Goal: Information Seeking & Learning: Find specific page/section

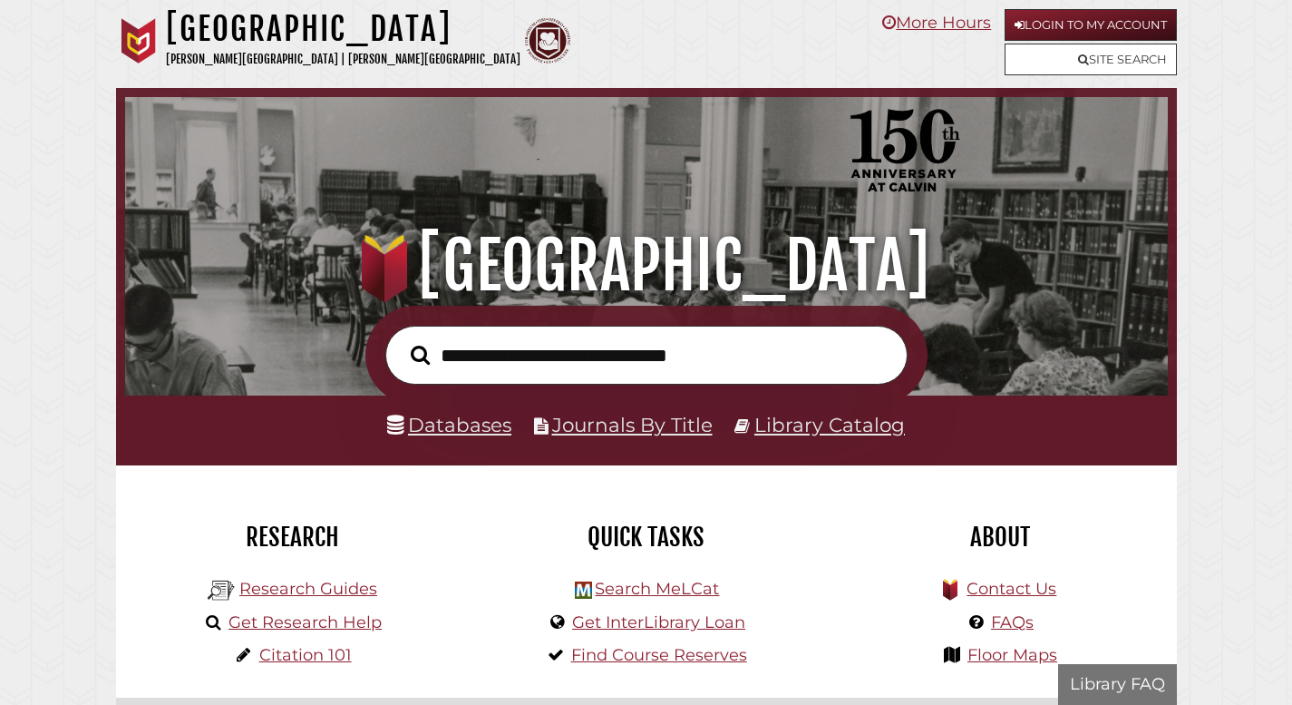
scroll to position [345, 1034]
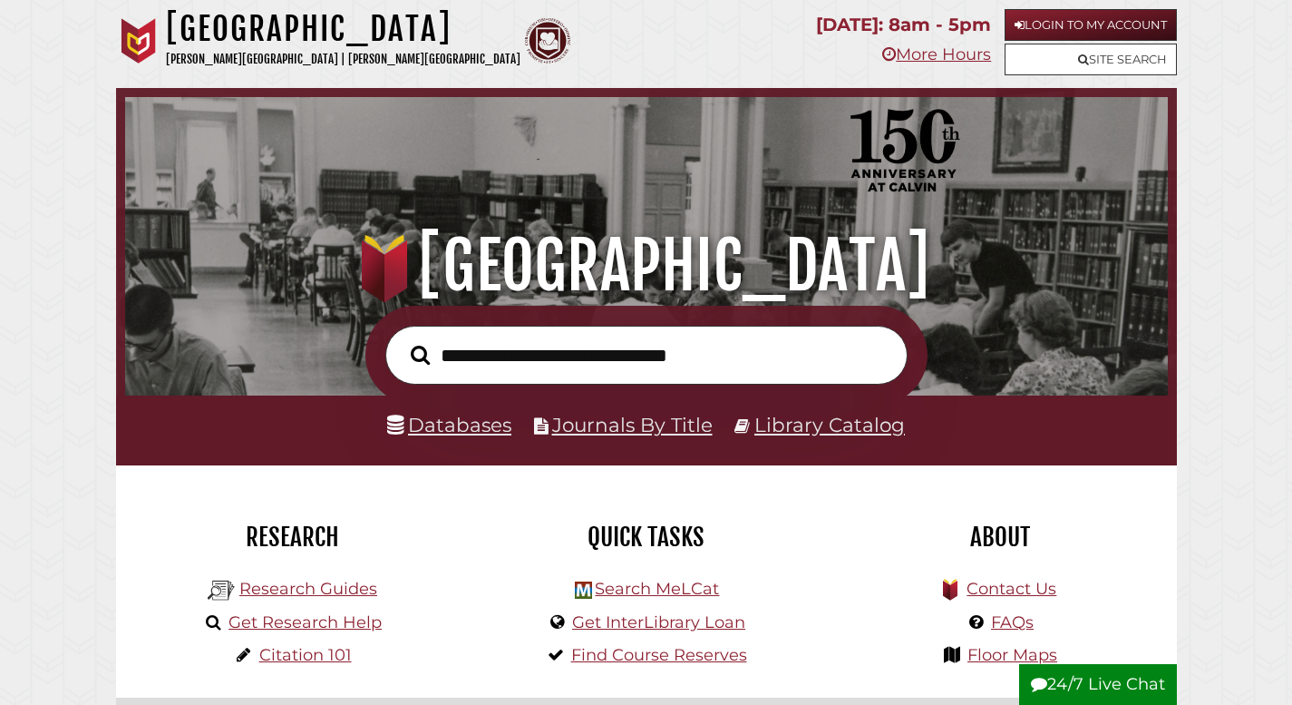
click at [531, 346] on input "text" at bounding box center [646, 355] width 522 height 59
type input "**********"
click at [402, 340] on button "Search" at bounding box center [420, 355] width 37 height 30
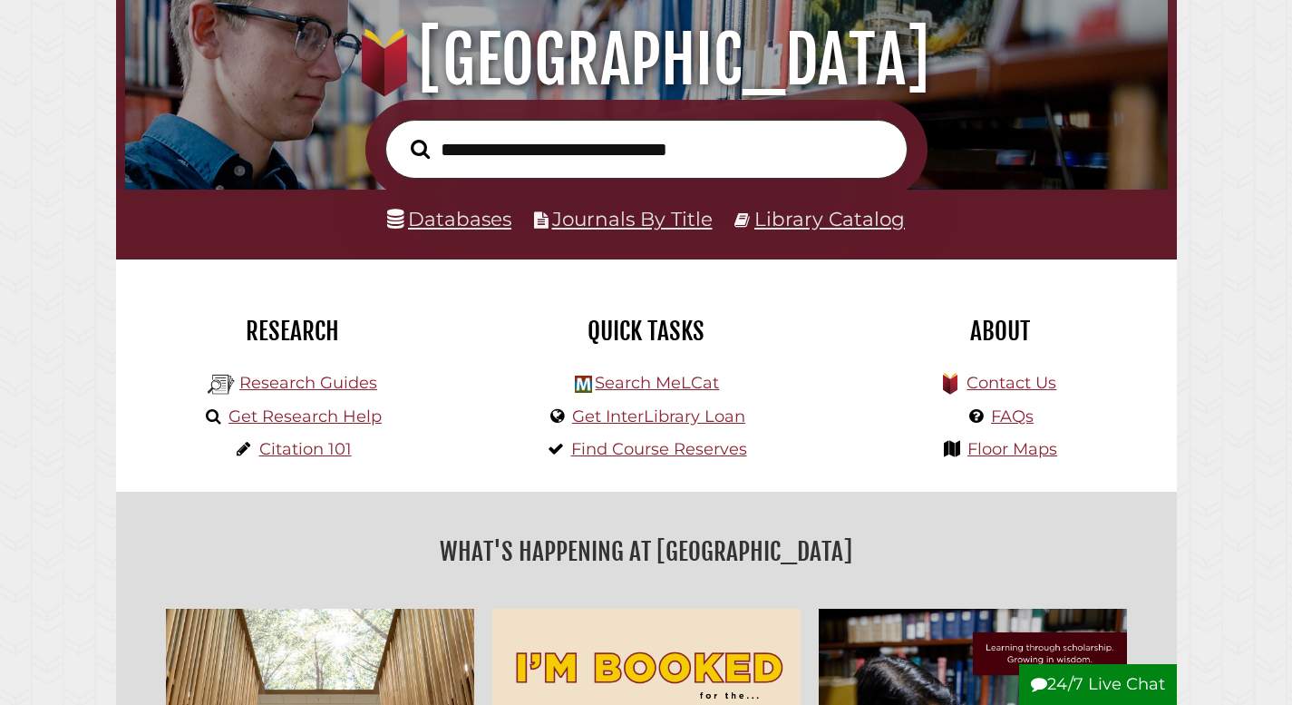
scroll to position [272, 0]
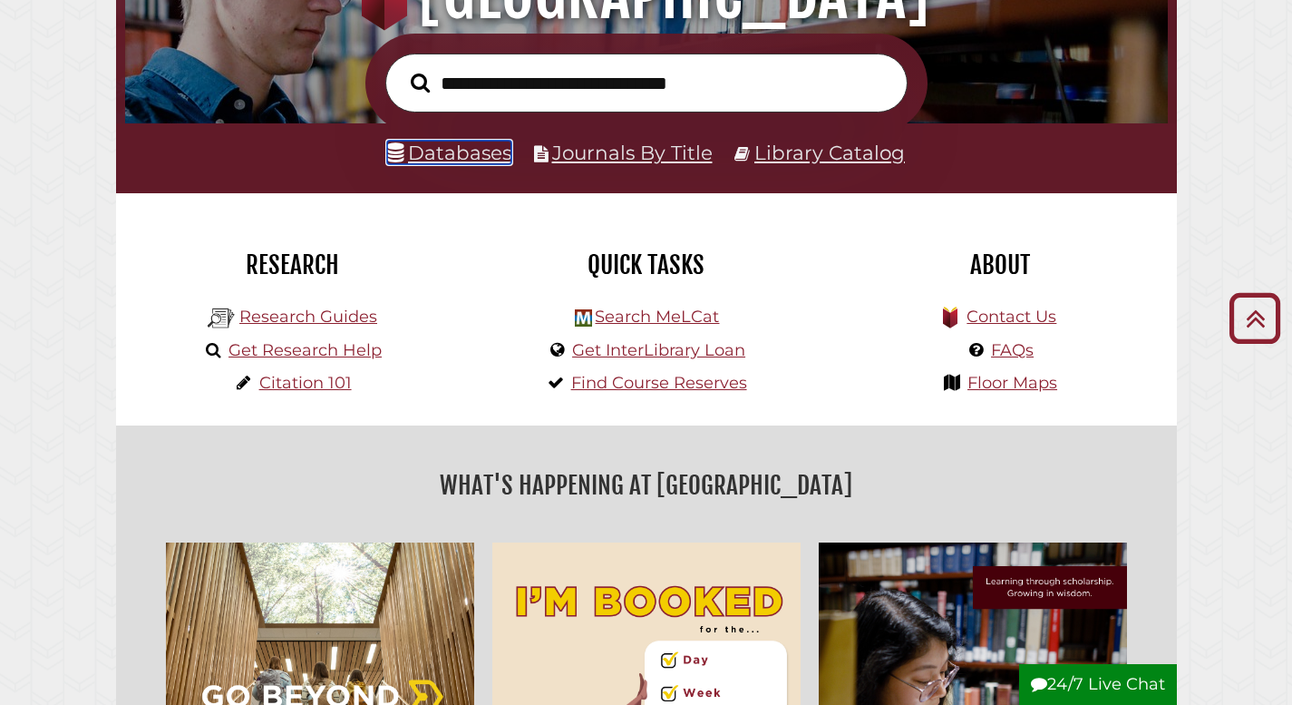
click at [459, 164] on link "Databases" at bounding box center [449, 153] width 124 height 24
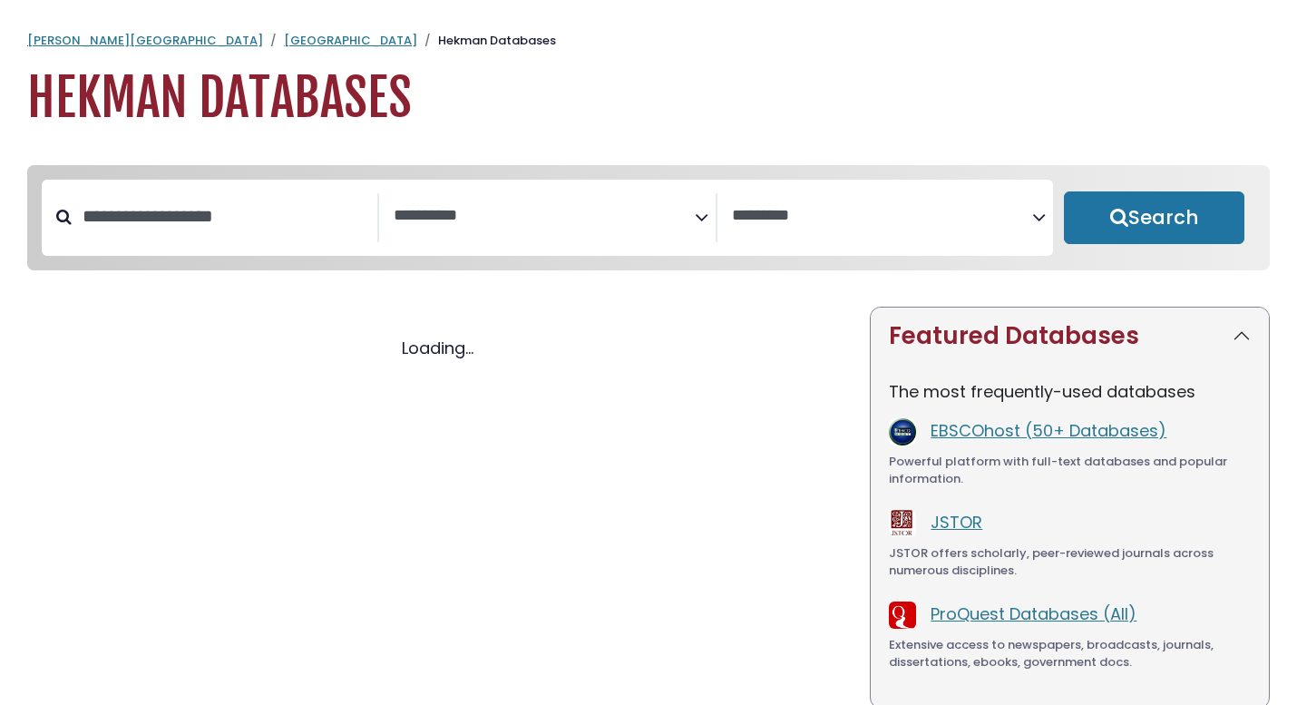
select select "Database Subject Filter"
select select "Database Vendors Filter"
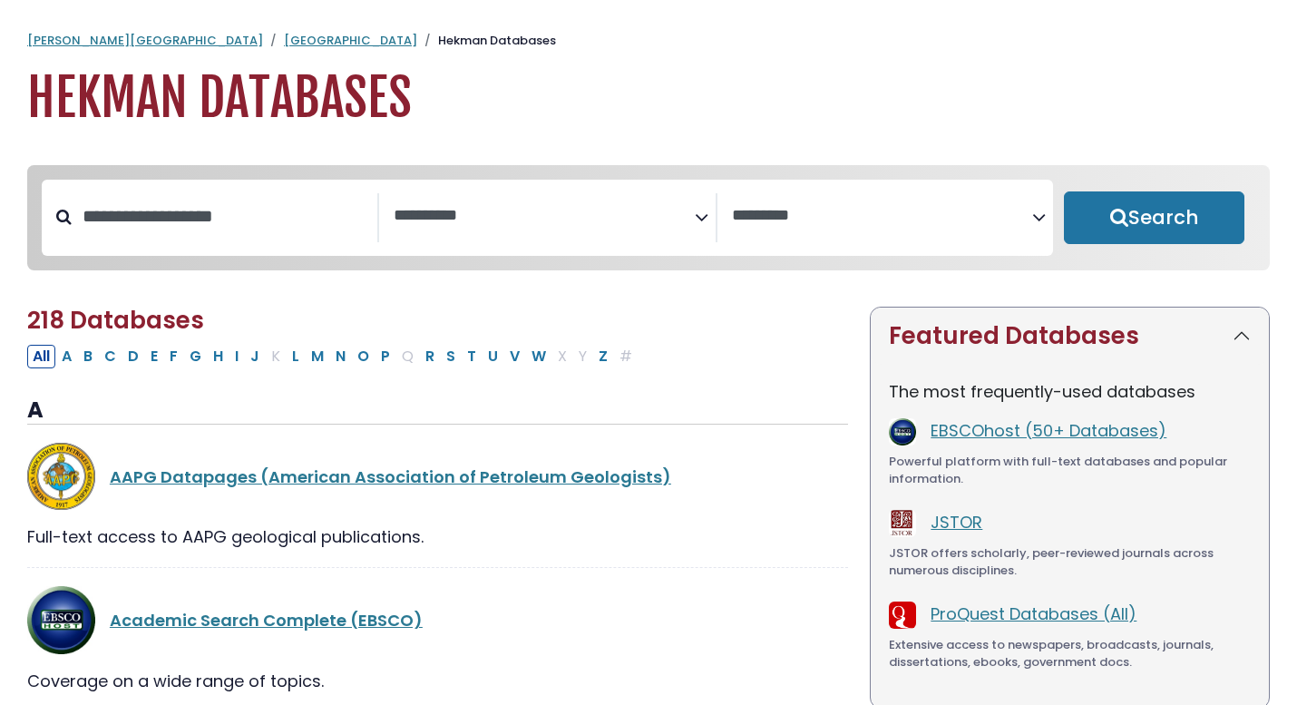
select select "Database Subject Filter"
select select "Database Vendors Filter"
click at [245, 231] on input "Search database by title or keyword" at bounding box center [225, 216] width 306 height 30
type input "***"
click at [1064, 191] on button "Search" at bounding box center [1154, 217] width 180 height 53
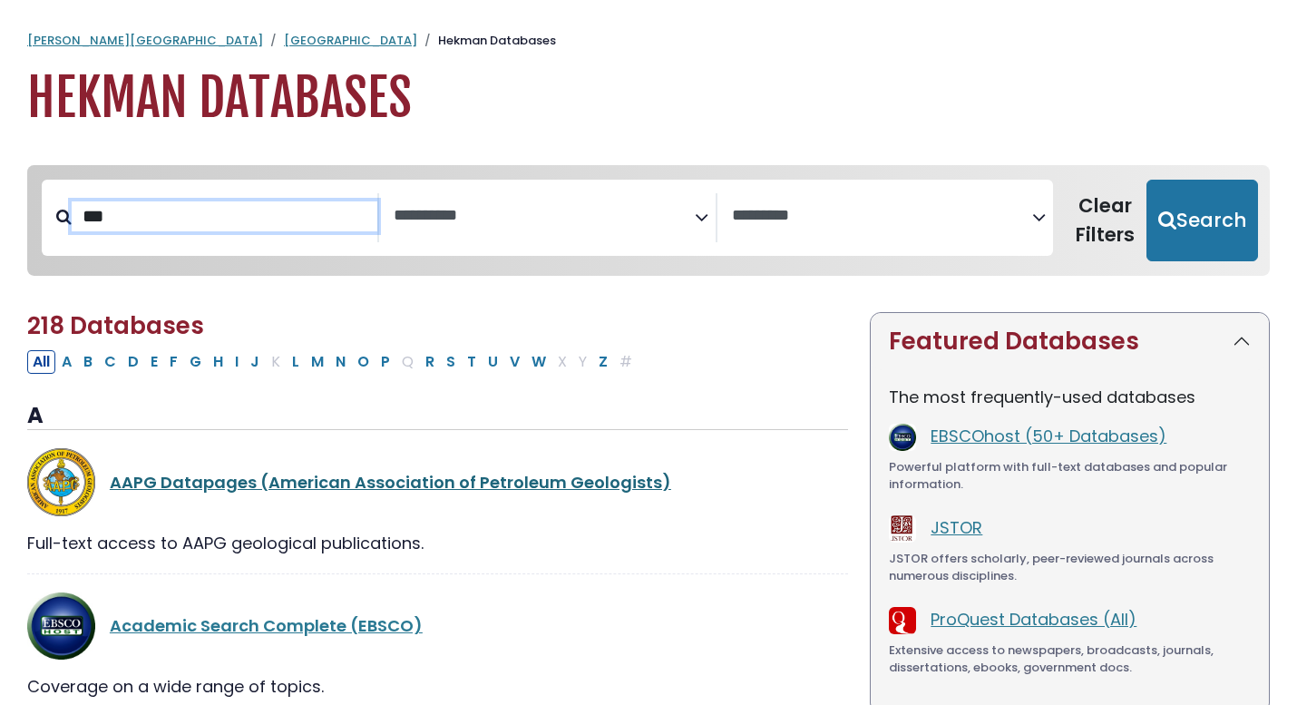
select select "Database Subject Filter"
select select "Database Vendors Filter"
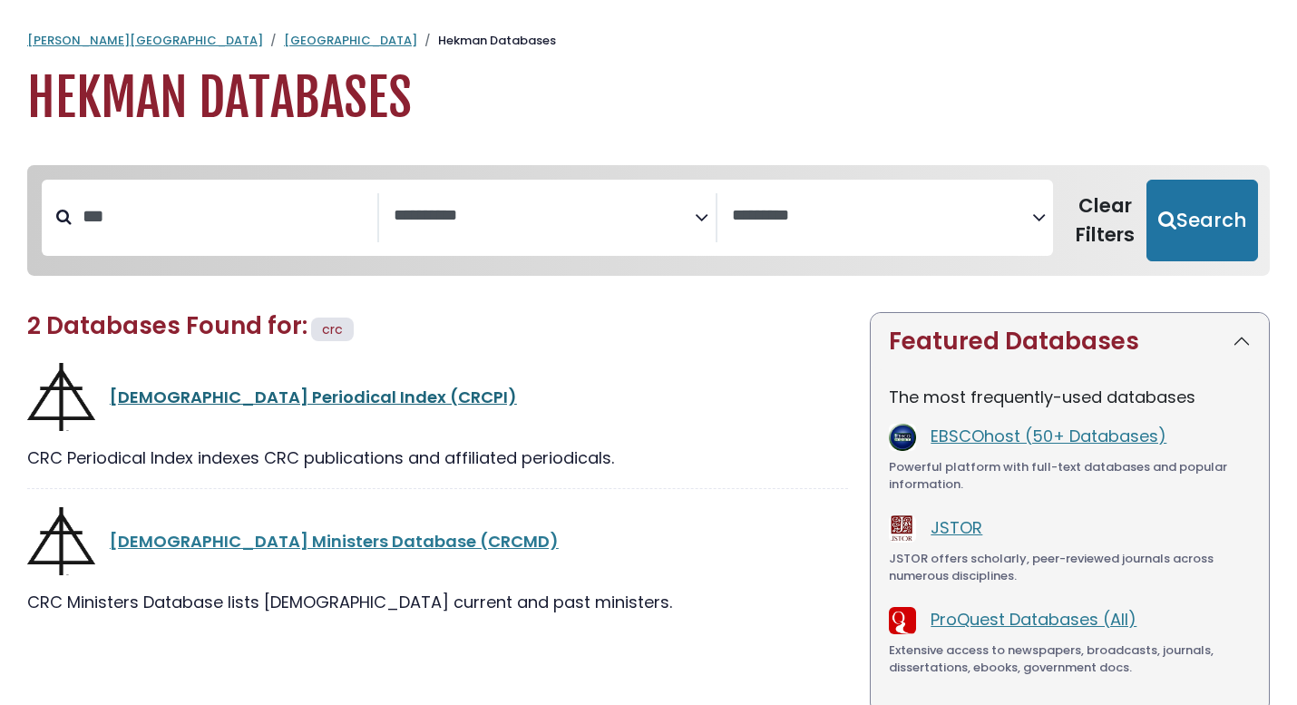
click at [264, 402] on link "[DEMOGRAPHIC_DATA] Periodical Index (CRCPI)" at bounding box center [313, 396] width 407 height 23
